Goal: Check status: Check status

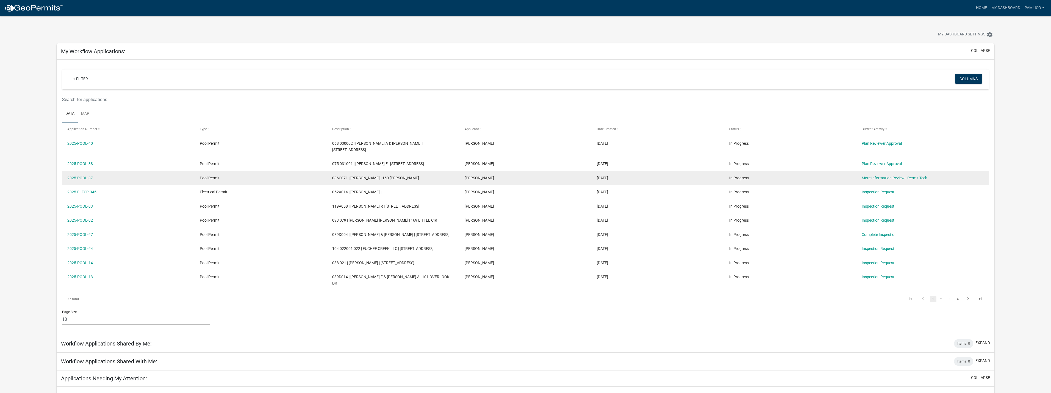
click at [299, 179] on div "Pool Permit" at bounding box center [261, 178] width 122 height 6
click at [82, 177] on link "2025-POOL-37" at bounding box center [80, 178] width 26 height 4
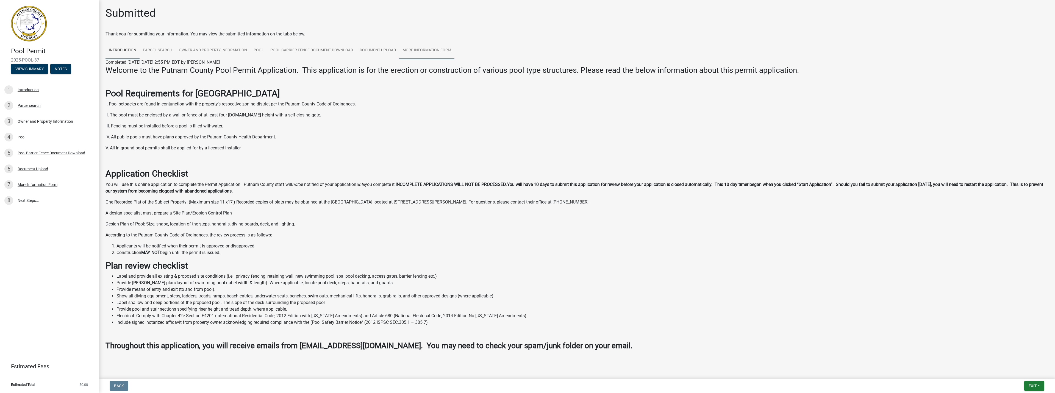
click at [424, 49] on link "More Information Form" at bounding box center [426, 51] width 55 height 18
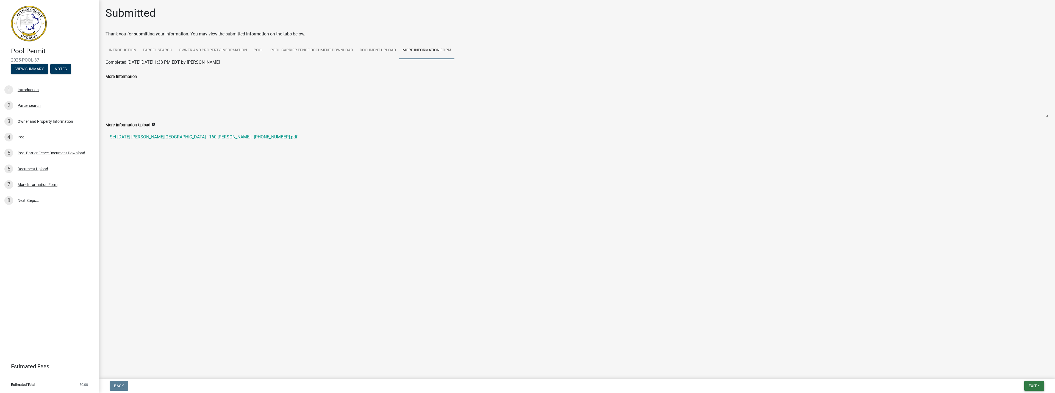
click at [1030, 386] on span "Exit" at bounding box center [1033, 386] width 8 height 4
click at [1017, 372] on button "Save & Exit" at bounding box center [1023, 371] width 44 height 13
